Goal: Check status: Check status

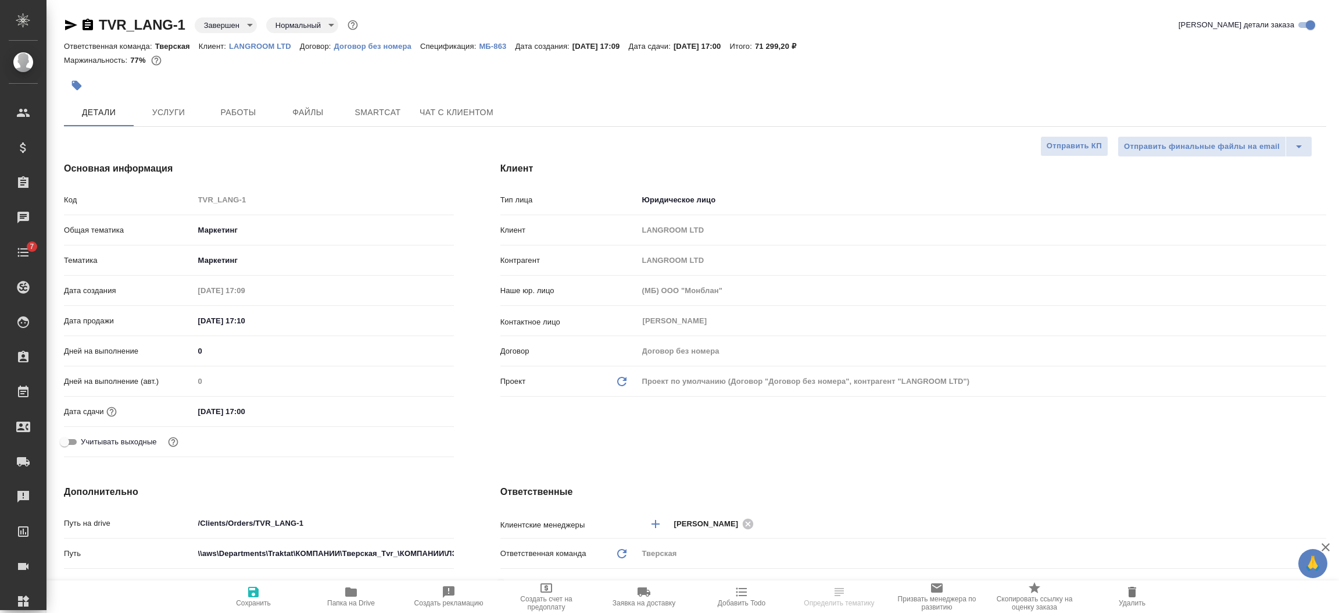
select select "RU"
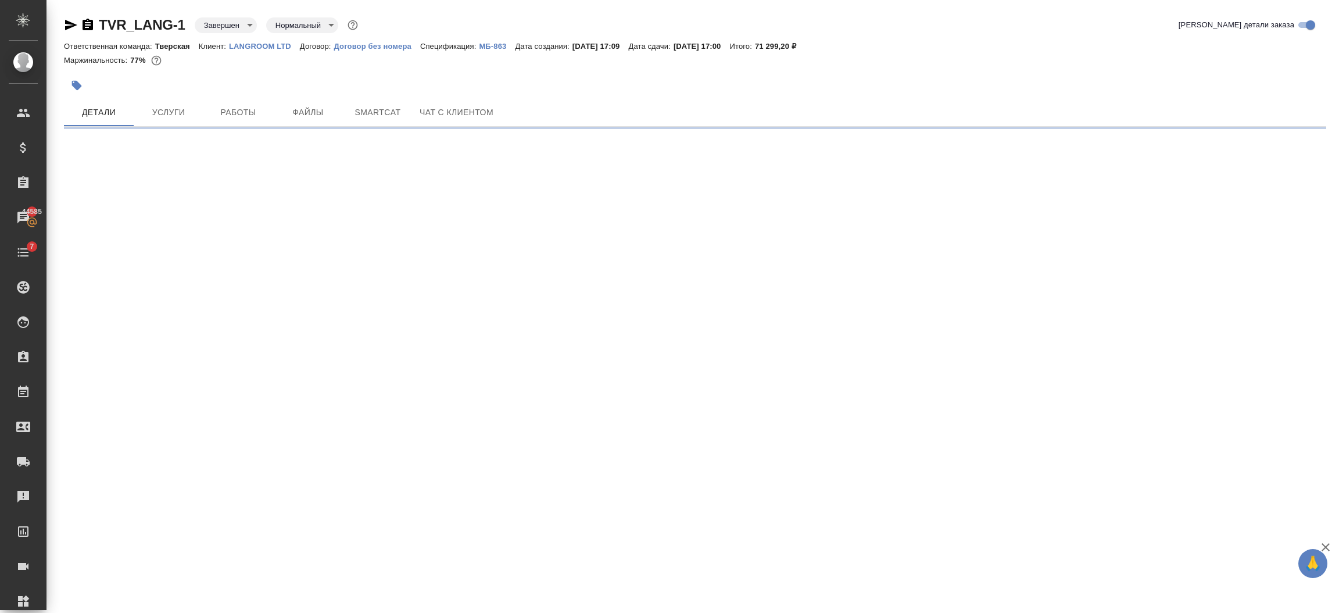
select select "RU"
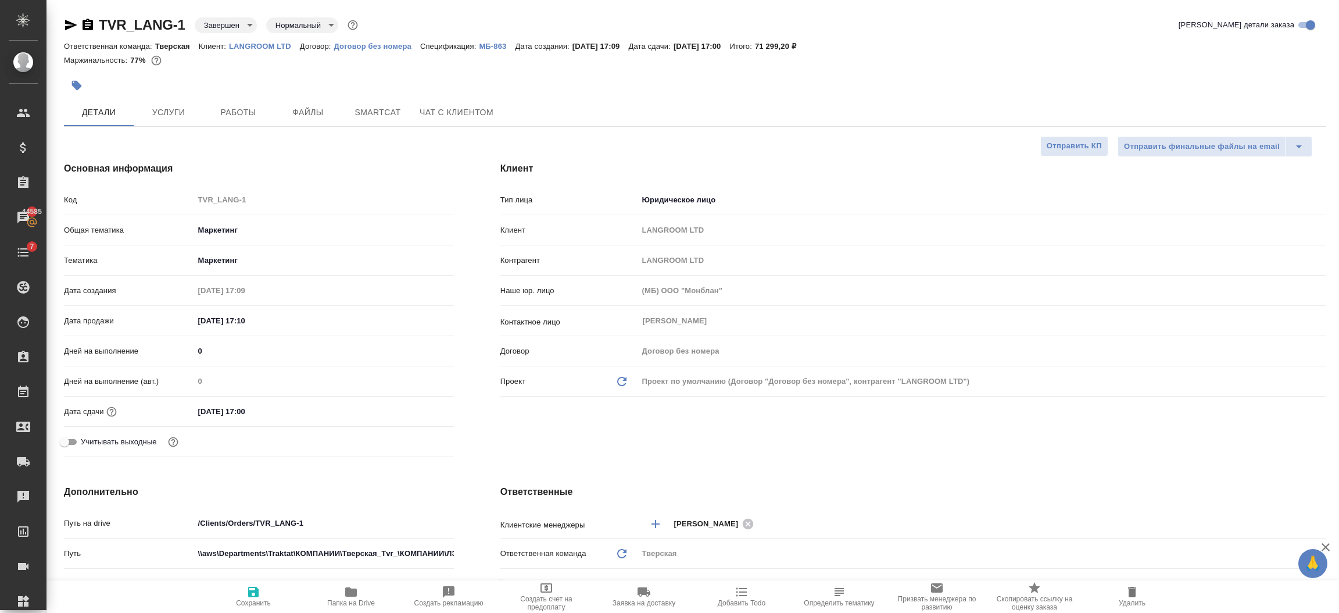
type textarea "x"
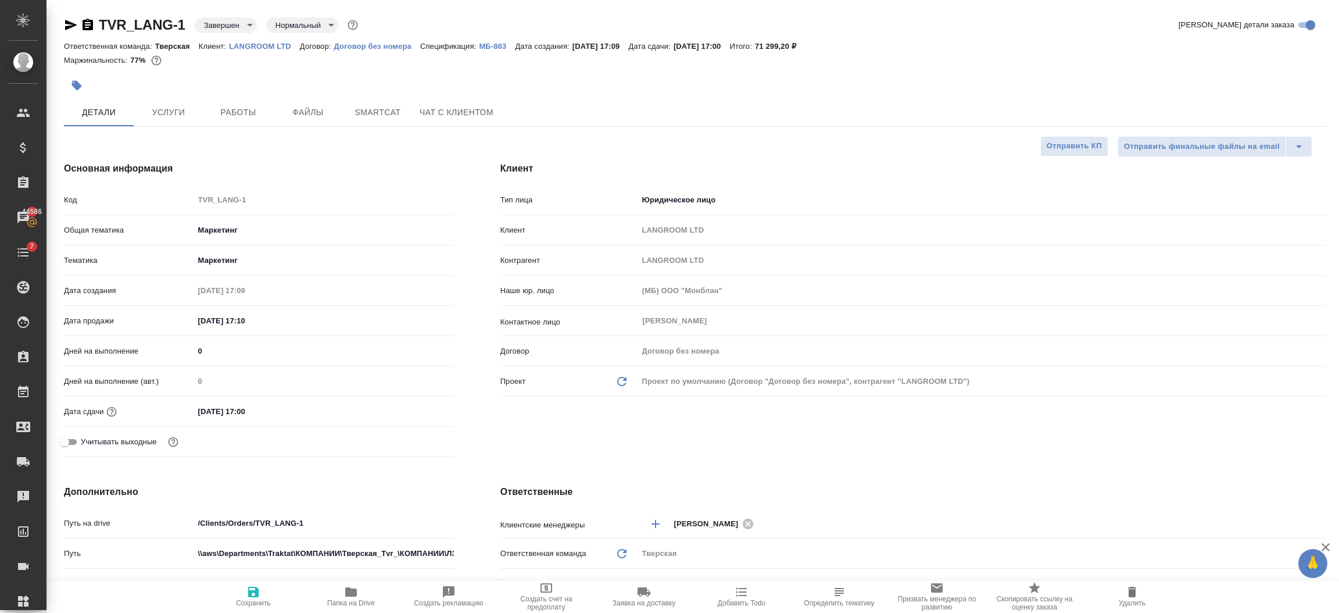
type textarea "x"
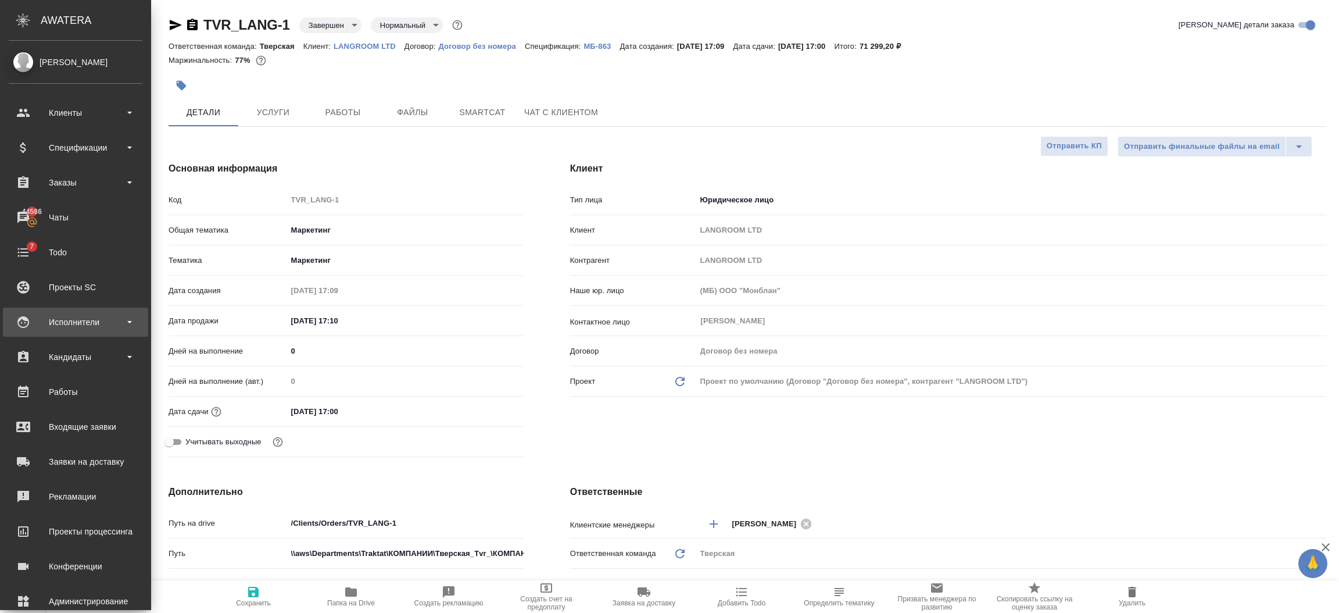
scroll to position [57, 0]
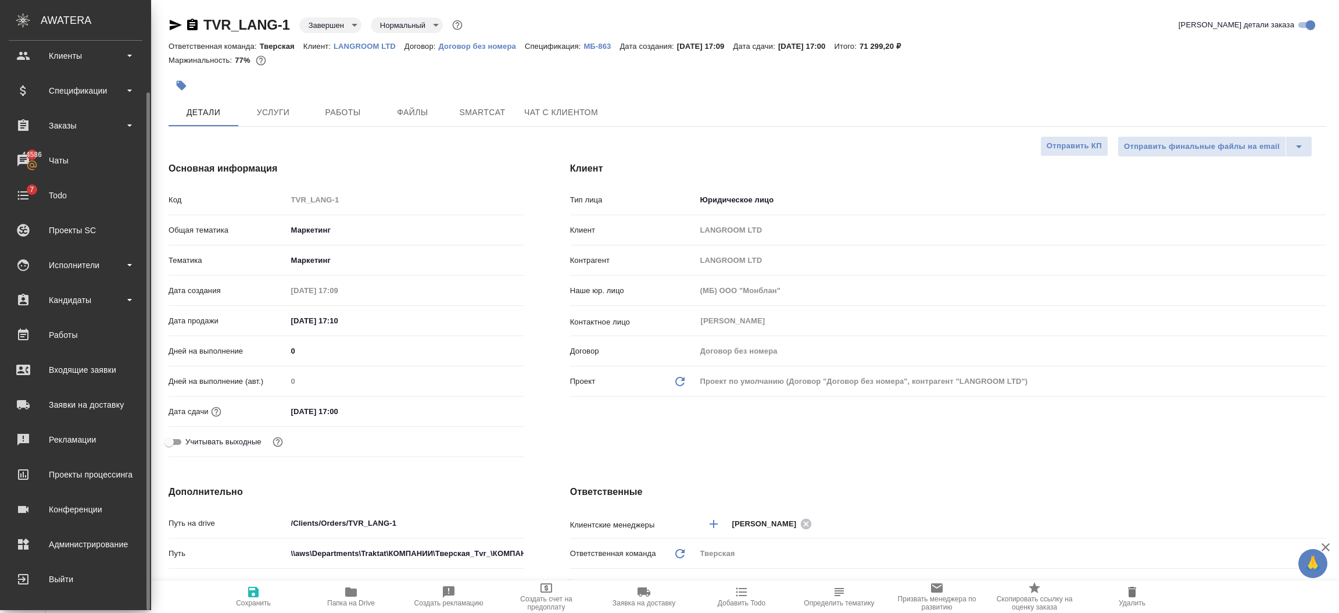
type textarea "x"
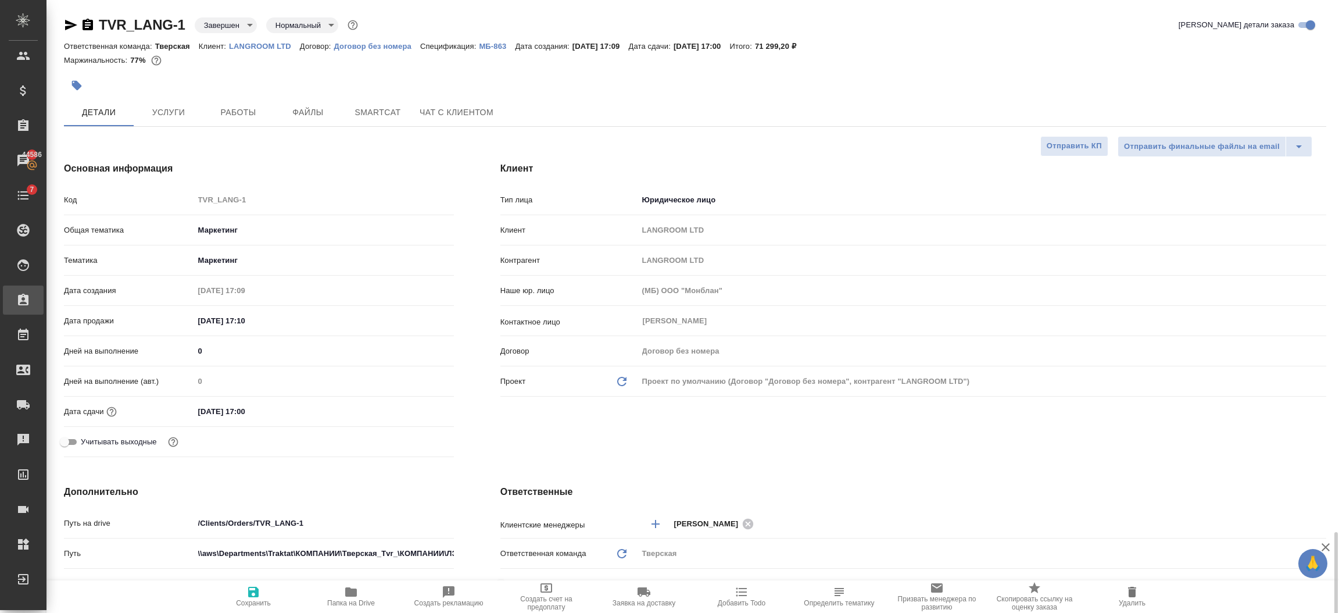
scroll to position [349, 0]
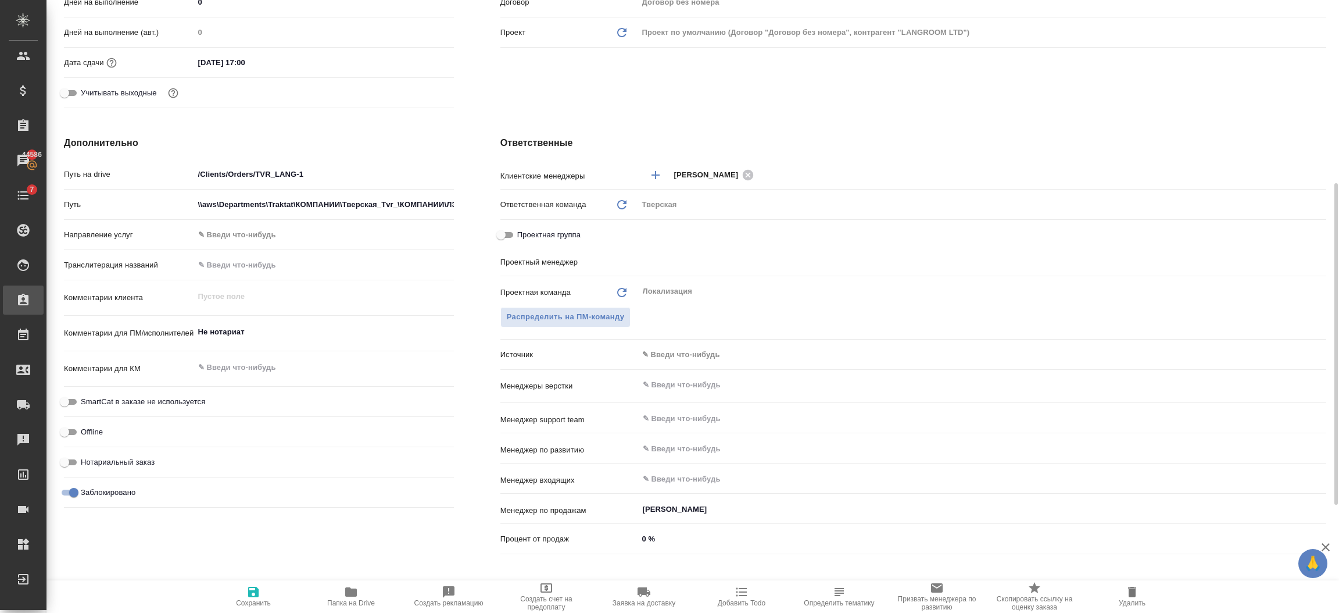
type textarea "x"
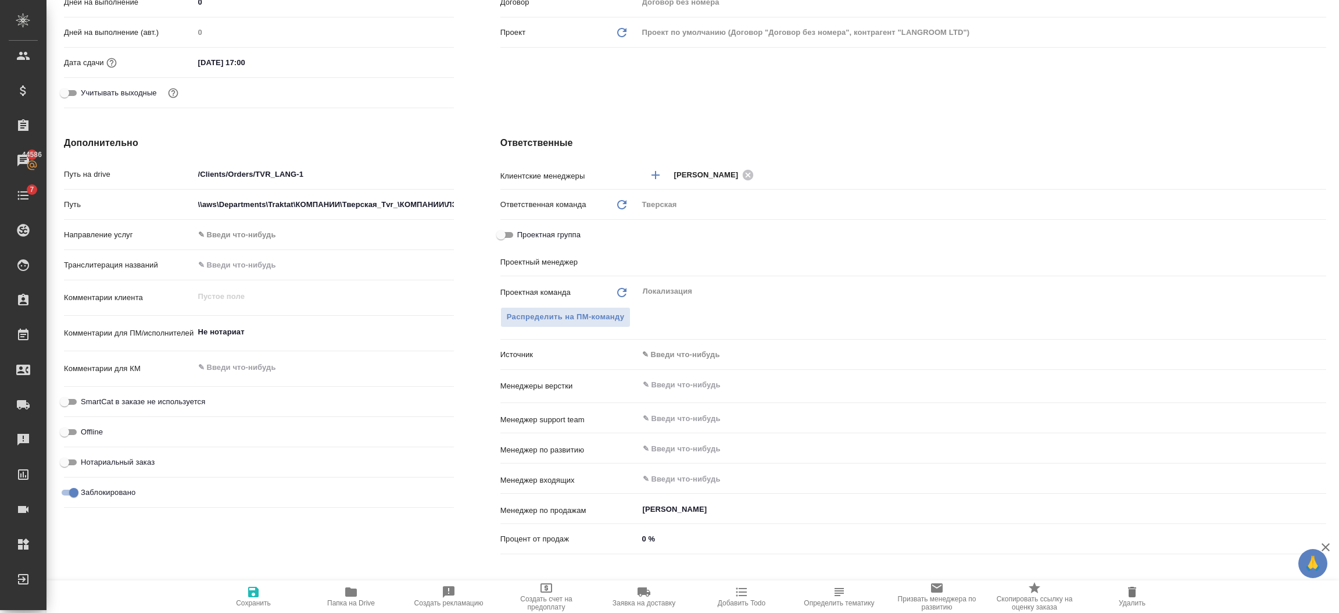
type textarea "x"
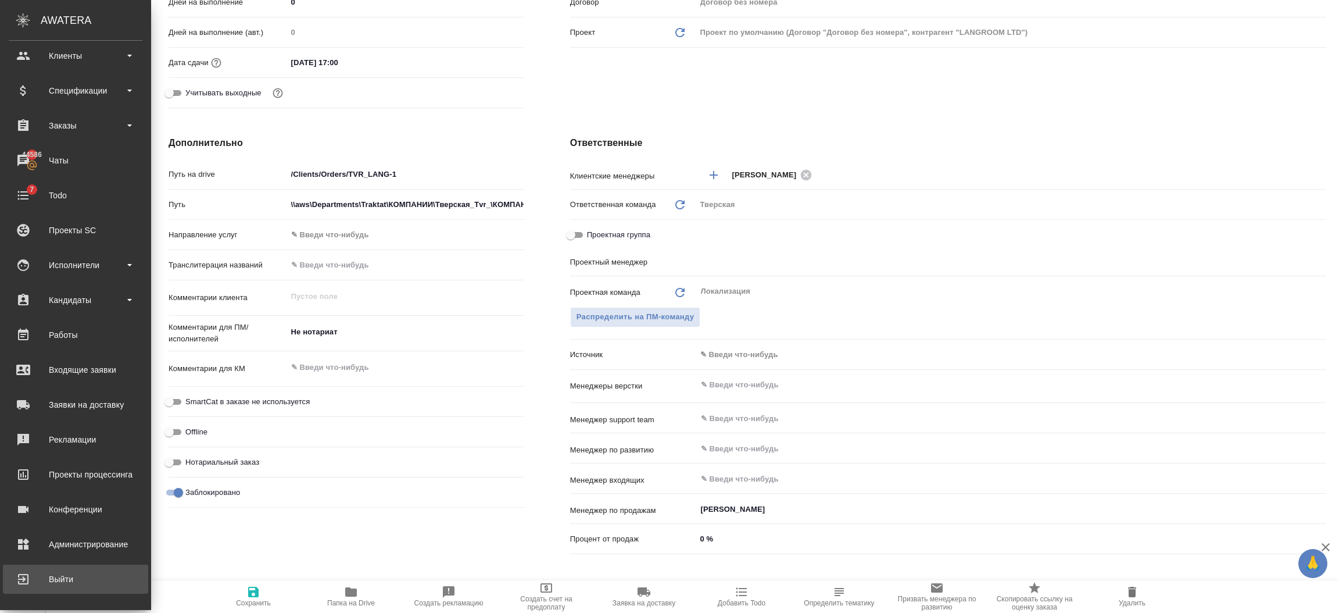
click at [35, 579] on div "Выйти" at bounding box center [76, 578] width 134 height 17
type textarea "x"
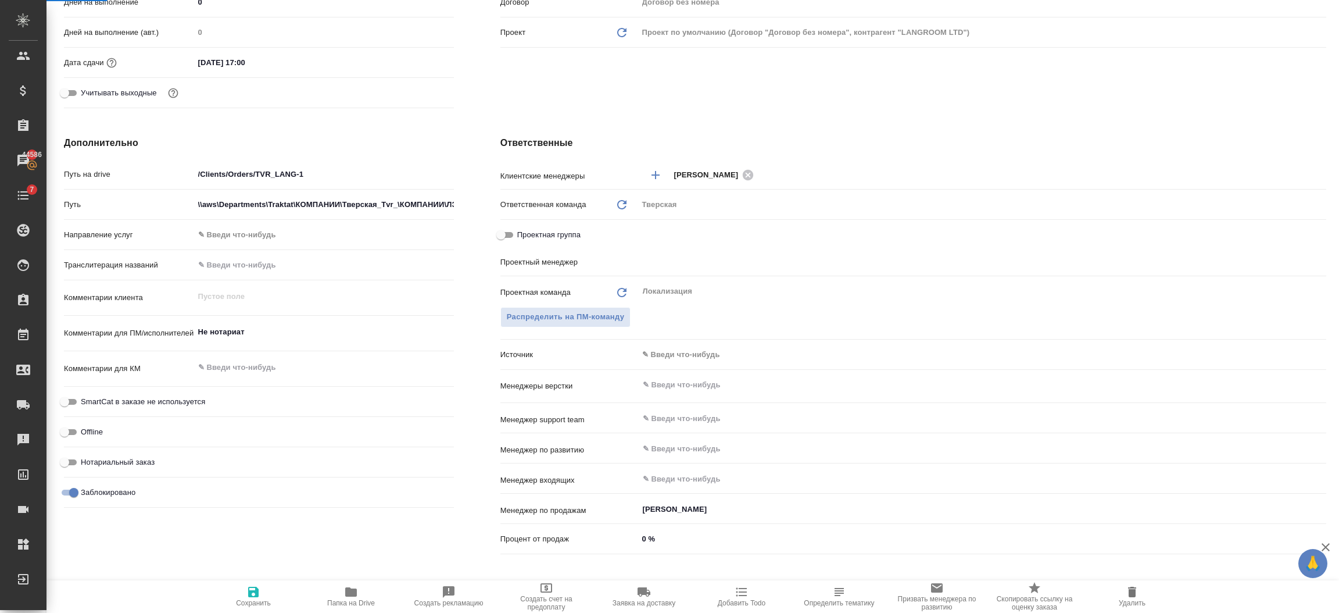
type textarea "x"
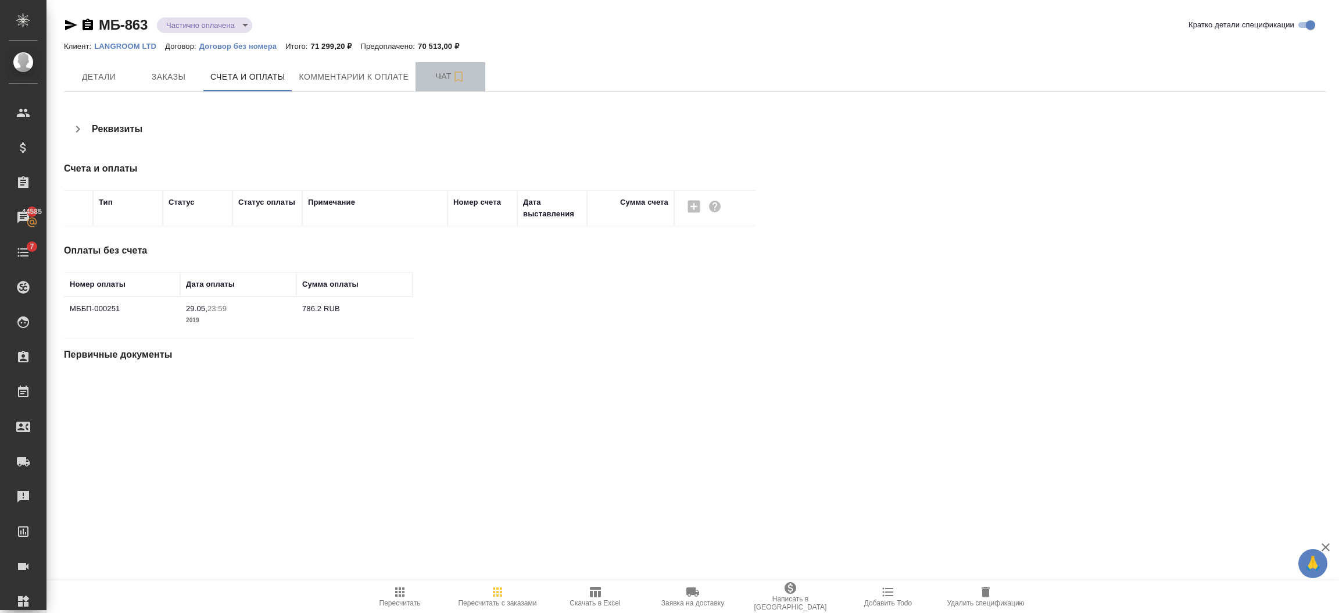
click at [423, 67] on button "Чат" at bounding box center [451, 76] width 70 height 29
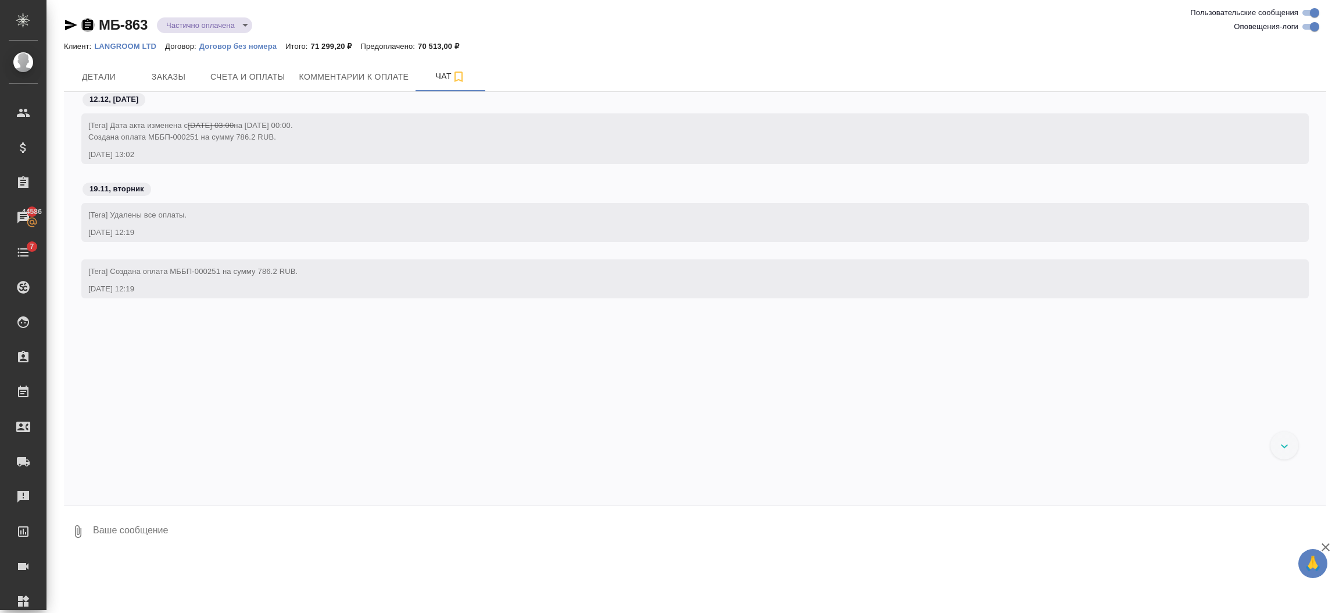
click at [85, 19] on icon "button" at bounding box center [88, 25] width 14 height 14
click at [242, 73] on span "Счета и оплаты" at bounding box center [247, 77] width 75 height 15
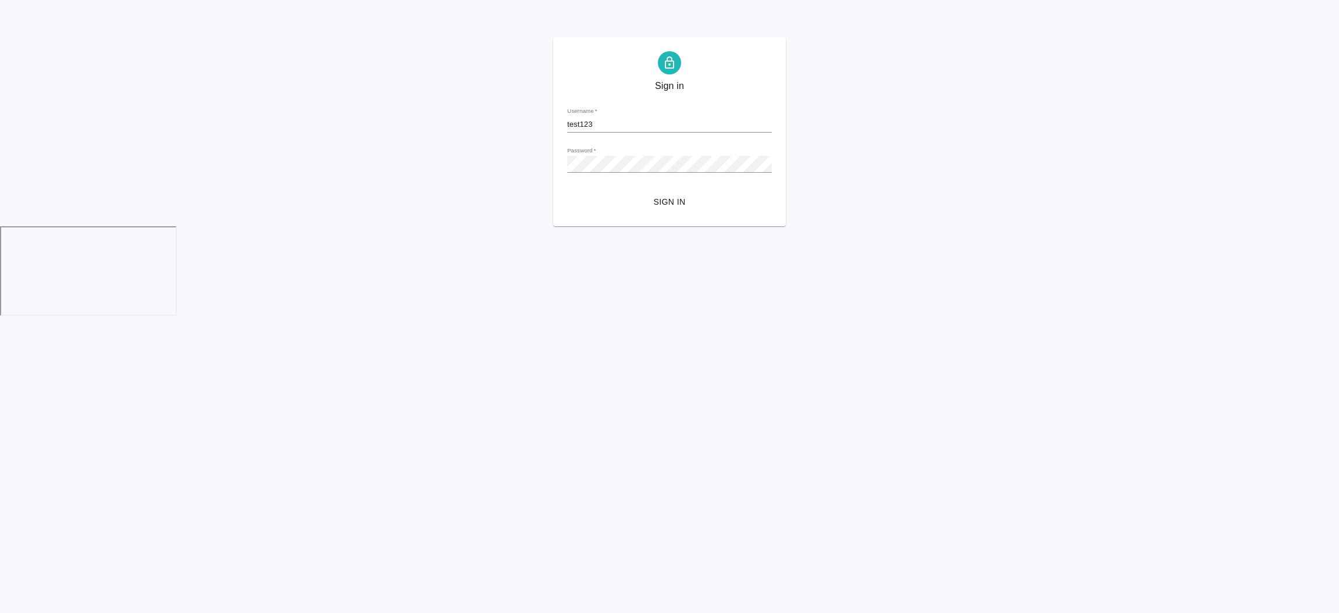
click at [484, 121] on div "Sign in Username   * test123 Password   * urlPath   * / Sign in" at bounding box center [669, 131] width 1339 height 189
type input "i.semenets@awatera.com"
click at [671, 205] on span "Sign in" at bounding box center [670, 202] width 186 height 15
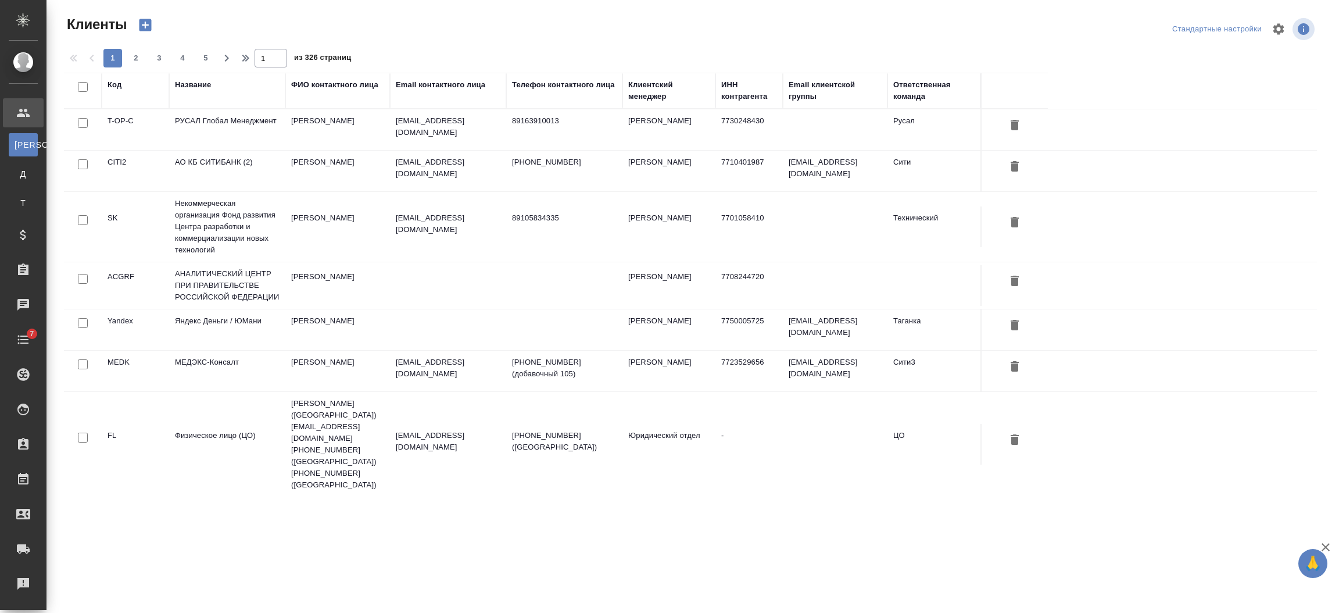
select select "RU"
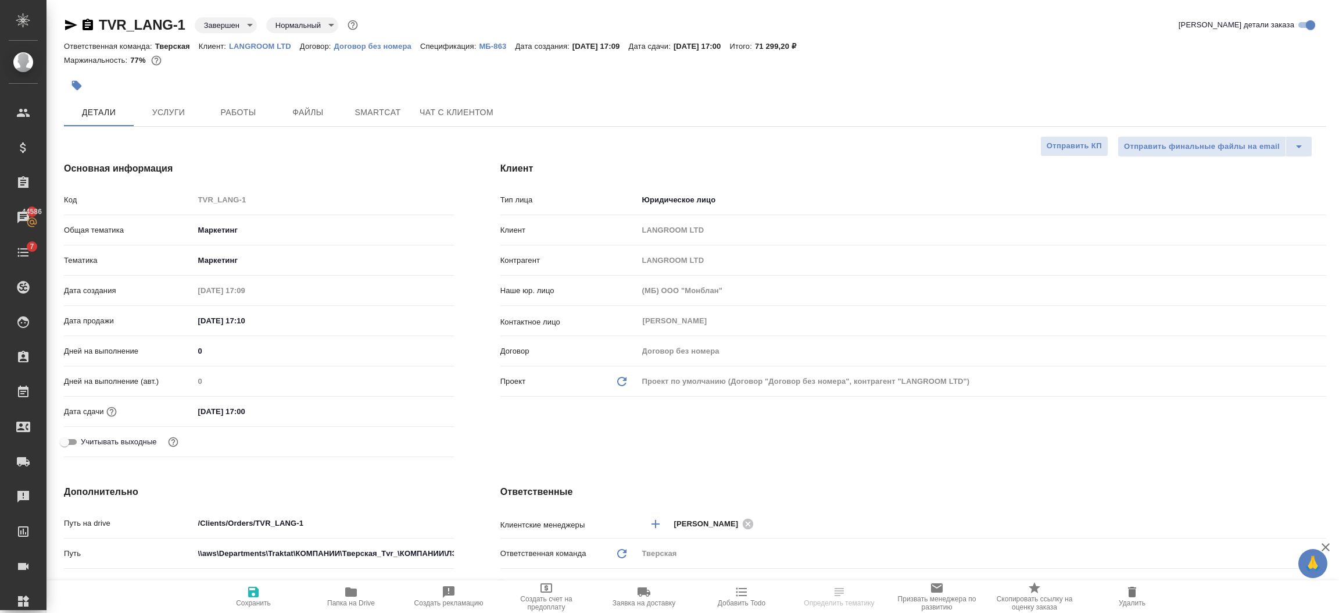
select select "RU"
type textarea "x"
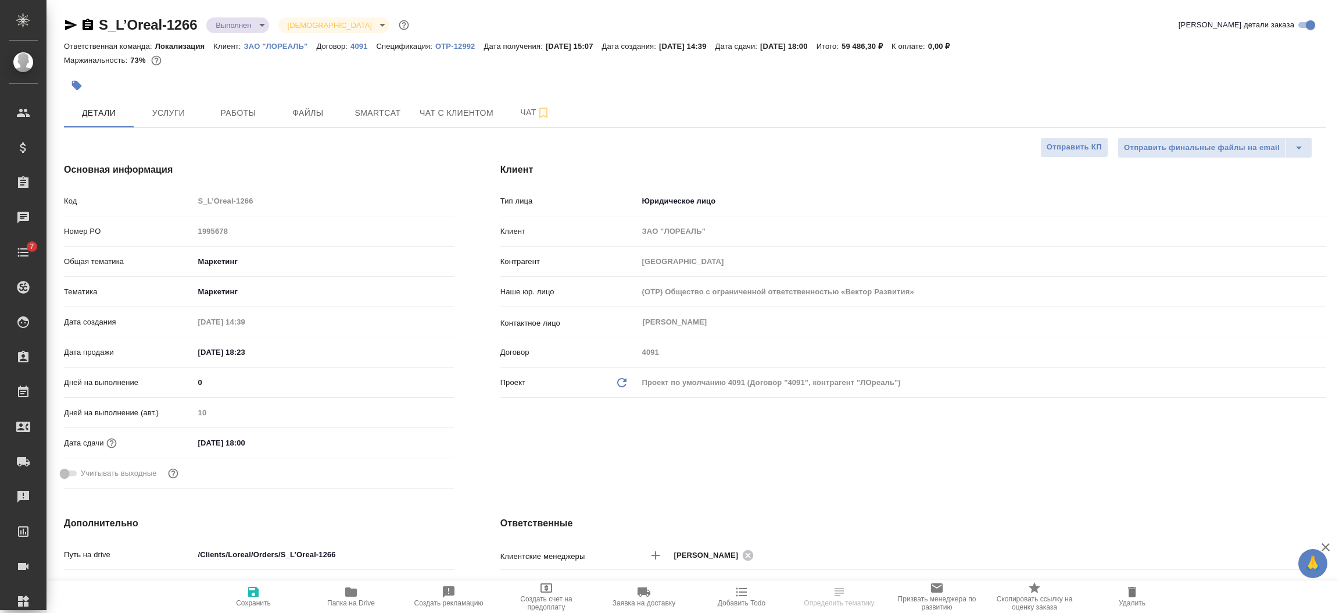
select select "RU"
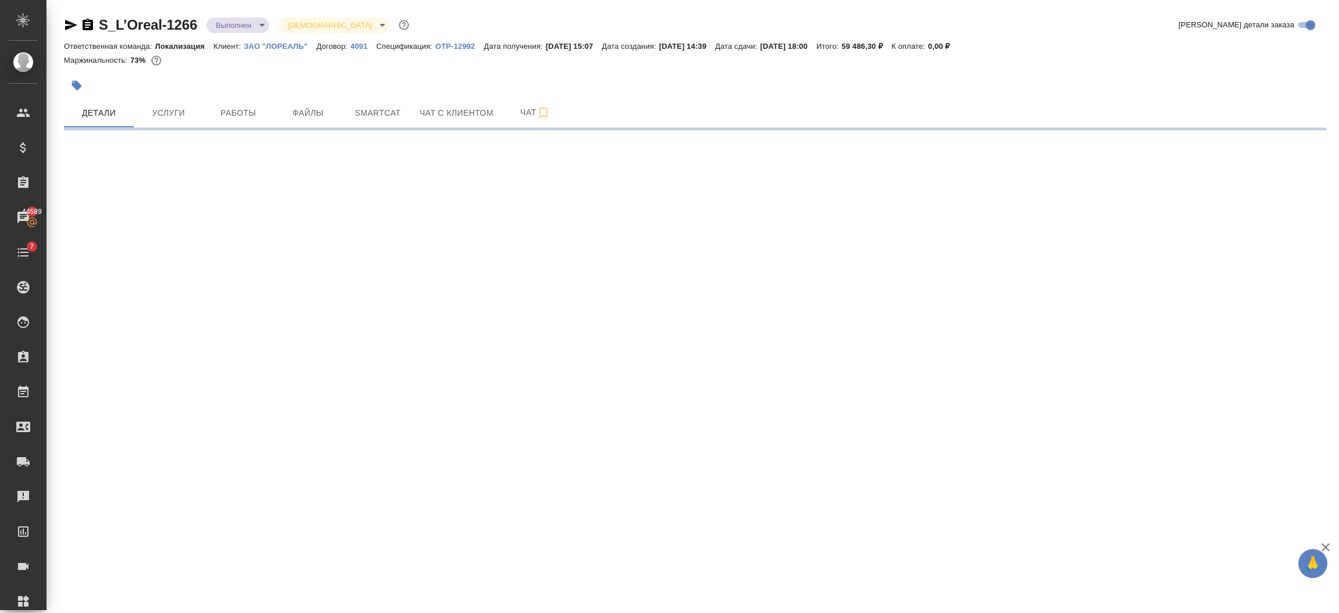
select select "RU"
